Goal: Task Accomplishment & Management: Manage account settings

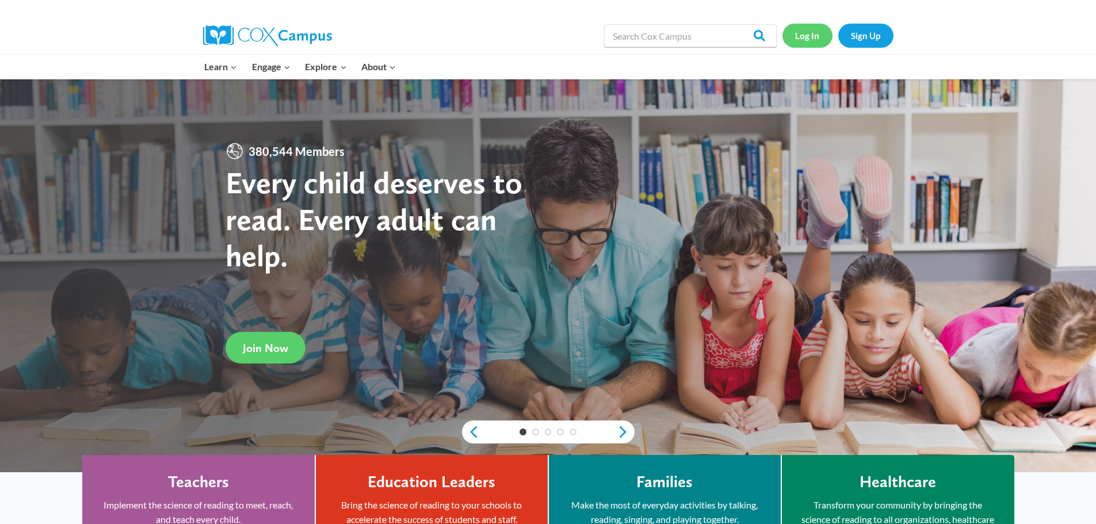
click at [809, 36] on link "Log In" at bounding box center [807, 36] width 50 height 24
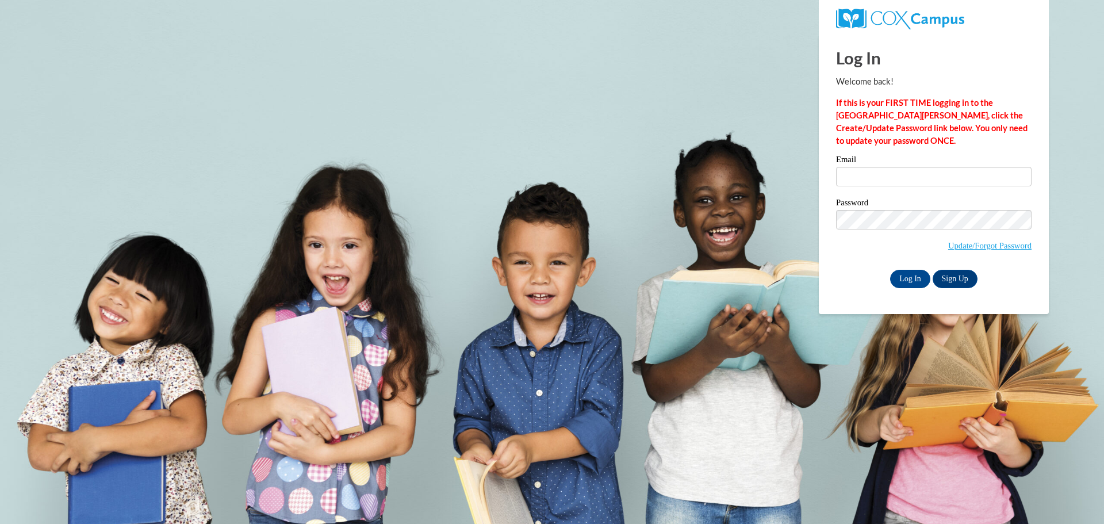
click at [897, 190] on div "Email" at bounding box center [934, 175] width 196 height 40
type input "TinaMM22@aol.com"
click at [912, 281] on input "Log In" at bounding box center [910, 279] width 40 height 18
click at [912, 277] on input "Log In" at bounding box center [910, 279] width 40 height 18
